Goal: Task Accomplishment & Management: Manage account settings

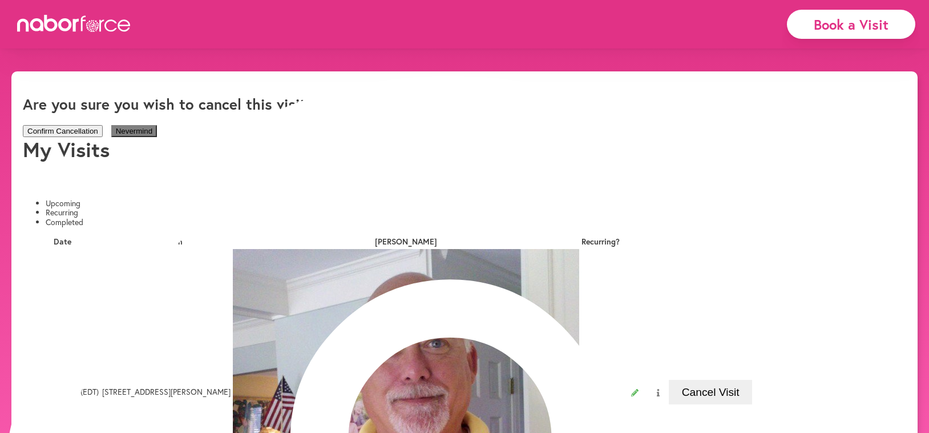
click at [103, 131] on button "Confirm Cancellation" at bounding box center [63, 131] width 80 height 12
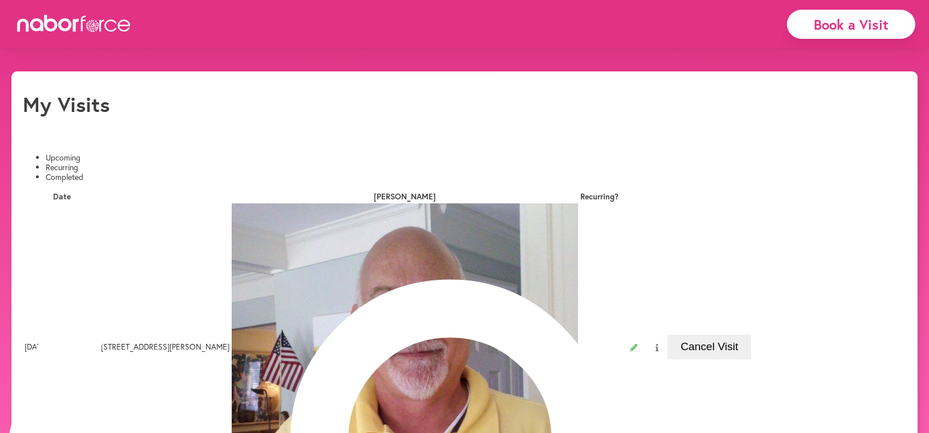
click at [257, 172] on li "Completed" at bounding box center [476, 177] width 861 height 10
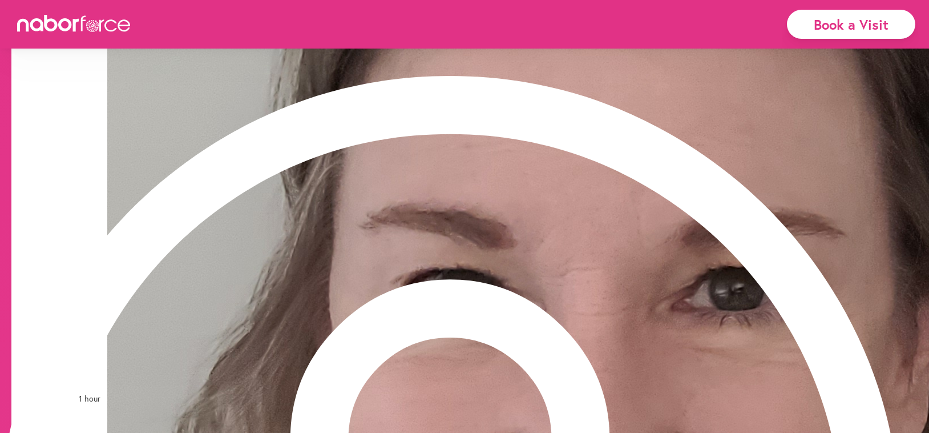
scroll to position [458, 0]
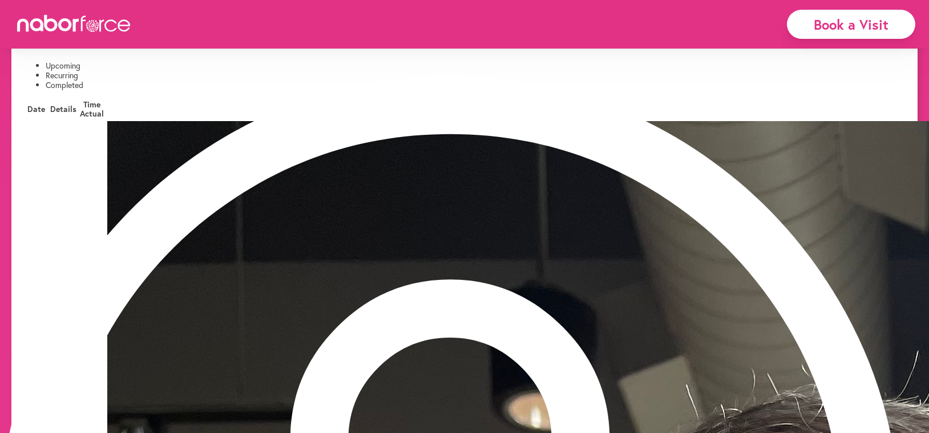
scroll to position [92, 0]
click at [68, 48] on div "Book a Visit My Profile Visits Billing Logout" at bounding box center [464, 24] width 929 height 49
click at [67, 60] on li "Upcoming" at bounding box center [476, 65] width 861 height 10
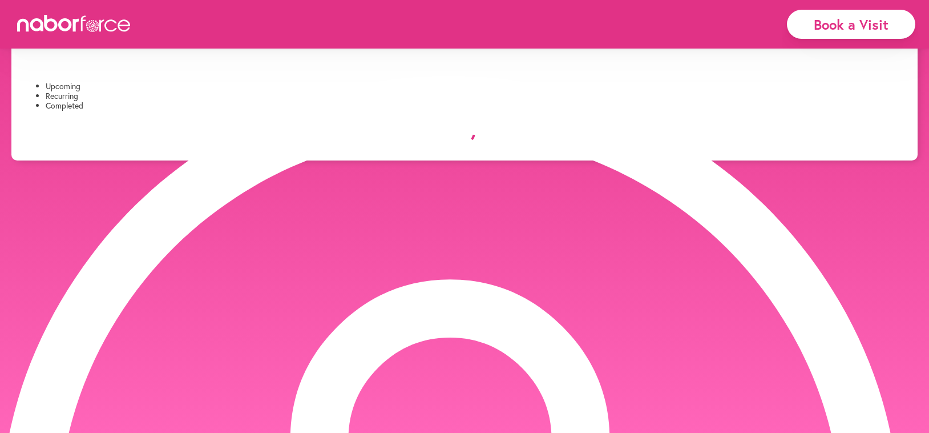
scroll to position [83, 0]
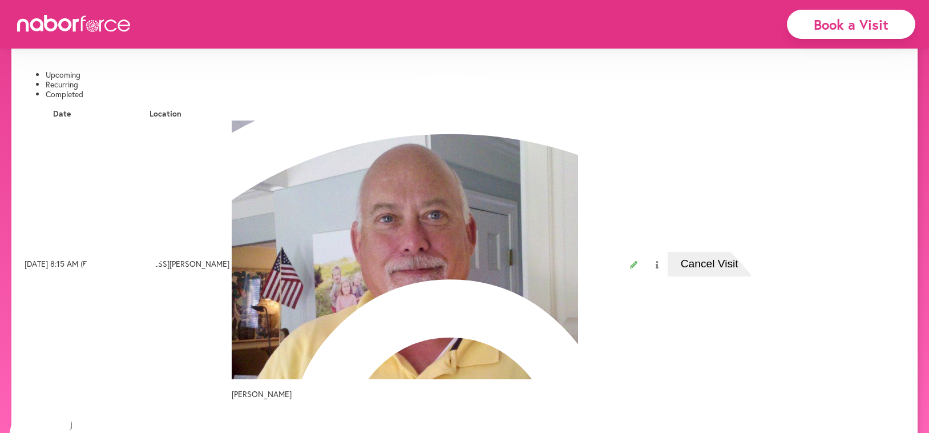
click at [578, 152] on img at bounding box center [405, 249] width 346 height 259
click at [578, 389] on p "[PERSON_NAME]" at bounding box center [405, 394] width 346 height 10
